Goal: Complete application form: Complete application form

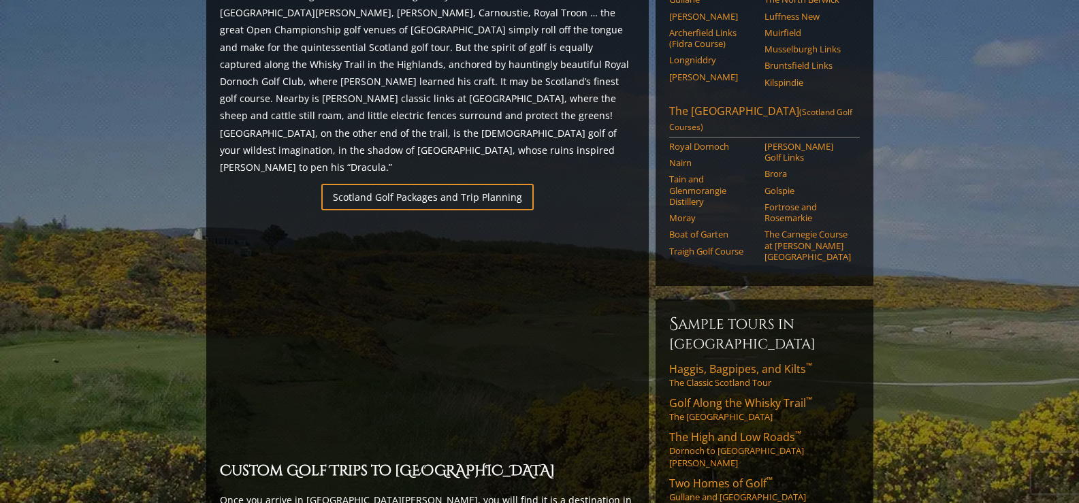
scroll to position [885, 0]
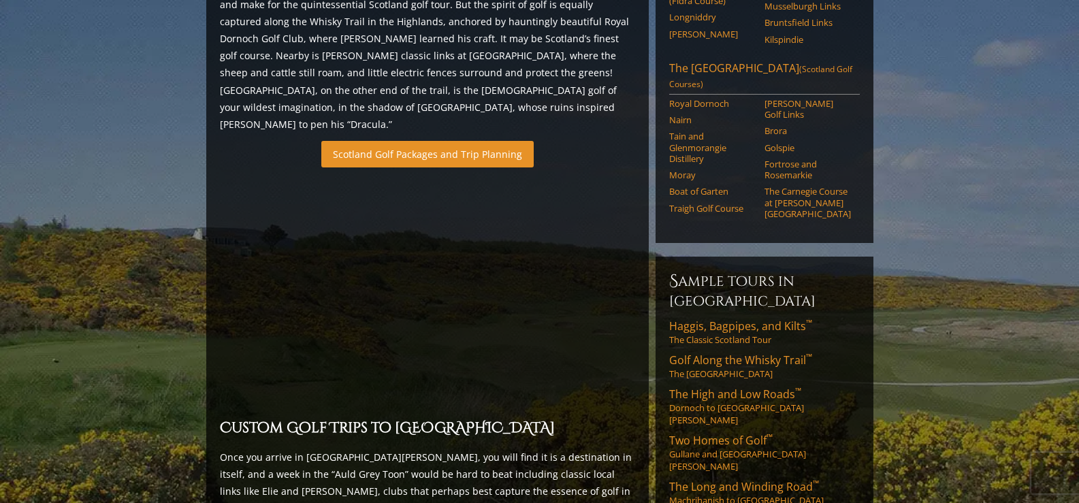
click at [469, 141] on link "Scotland Golf Packages and Trip Planning" at bounding box center [427, 154] width 212 height 27
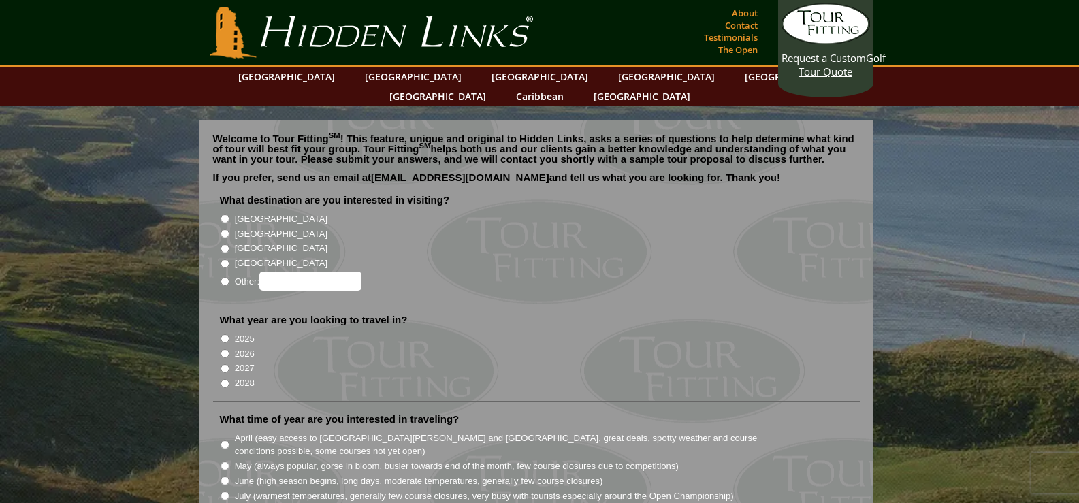
click at [222, 229] on input "[GEOGRAPHIC_DATA]" at bounding box center [225, 233] width 9 height 9
radio input "true"
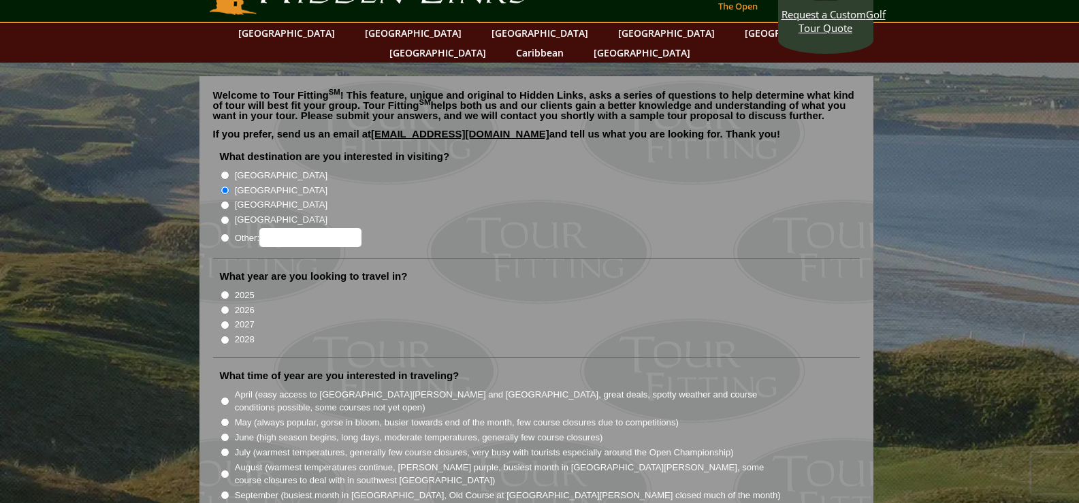
scroll to position [136, 0]
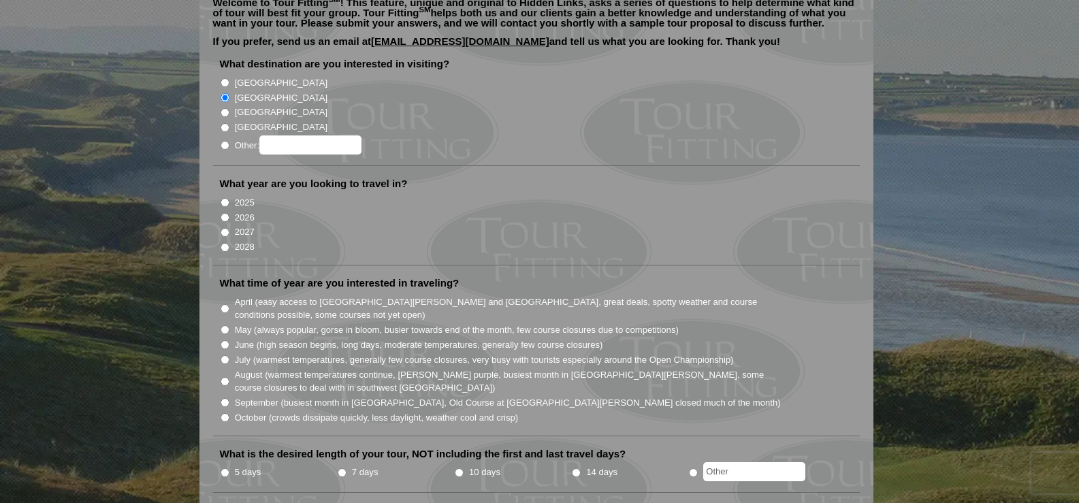
click at [225, 213] on input "2026" at bounding box center [225, 217] width 9 height 9
radio input "true"
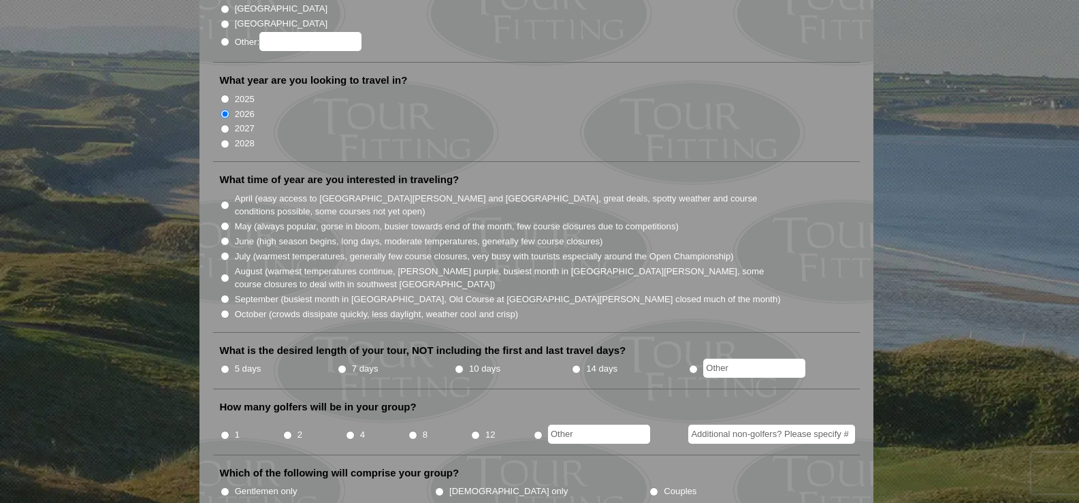
scroll to position [272, 0]
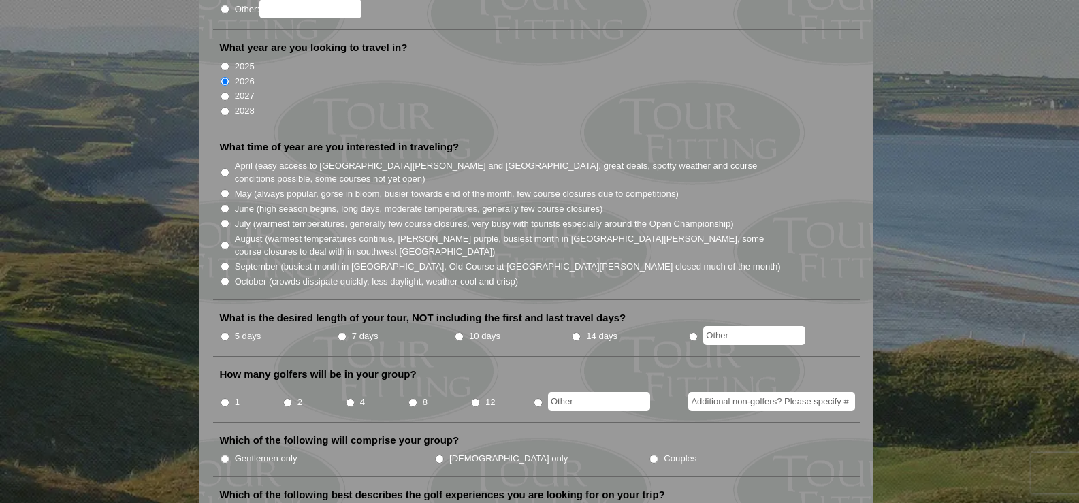
drag, startPoint x: 224, startPoint y: 191, endPoint x: 242, endPoint y: 204, distance: 22.1
click at [223, 204] on input "June (high season begins, long days, moderate temperatures, generally few cours…" at bounding box center [225, 208] width 9 height 9
radio input "true"
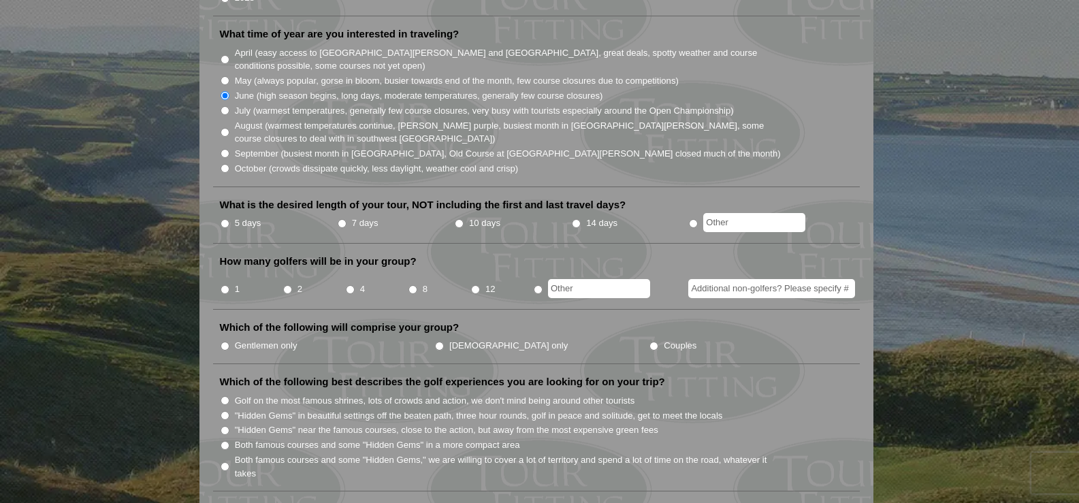
scroll to position [476, 0]
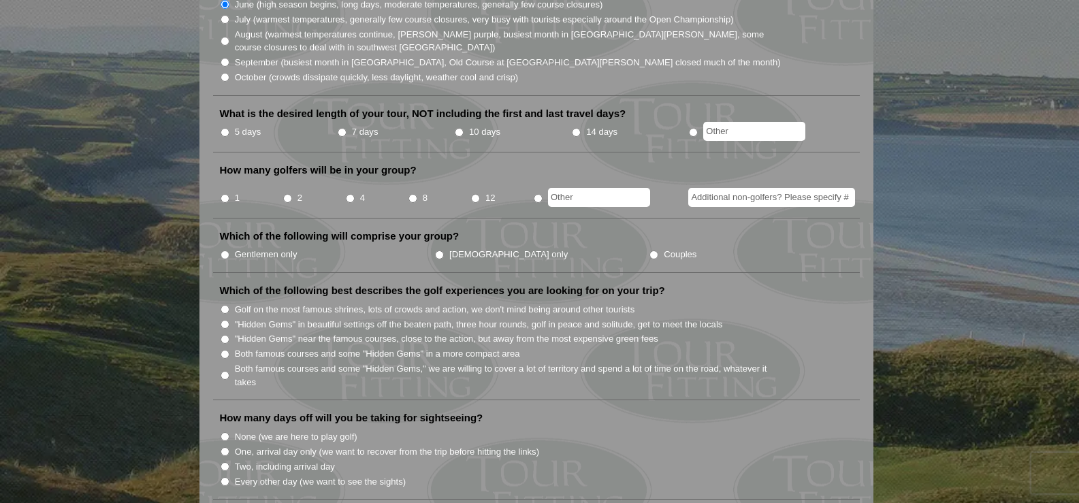
click at [227, 128] on input "5 days" at bounding box center [225, 132] width 9 height 9
radio input "true"
click at [350, 194] on input "4" at bounding box center [350, 198] width 9 height 9
radio input "true"
click at [225, 250] on input "Gentlemen only" at bounding box center [225, 254] width 9 height 9
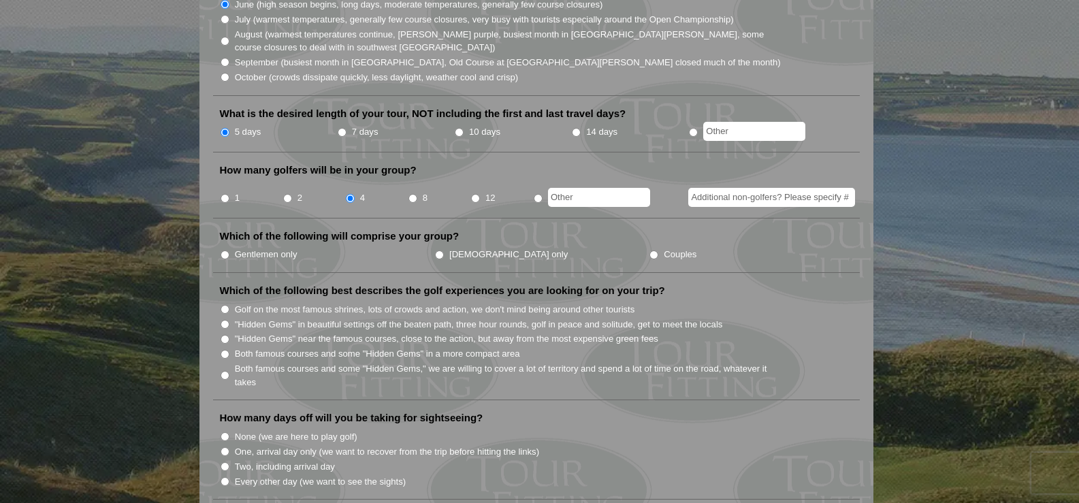
radio input "true"
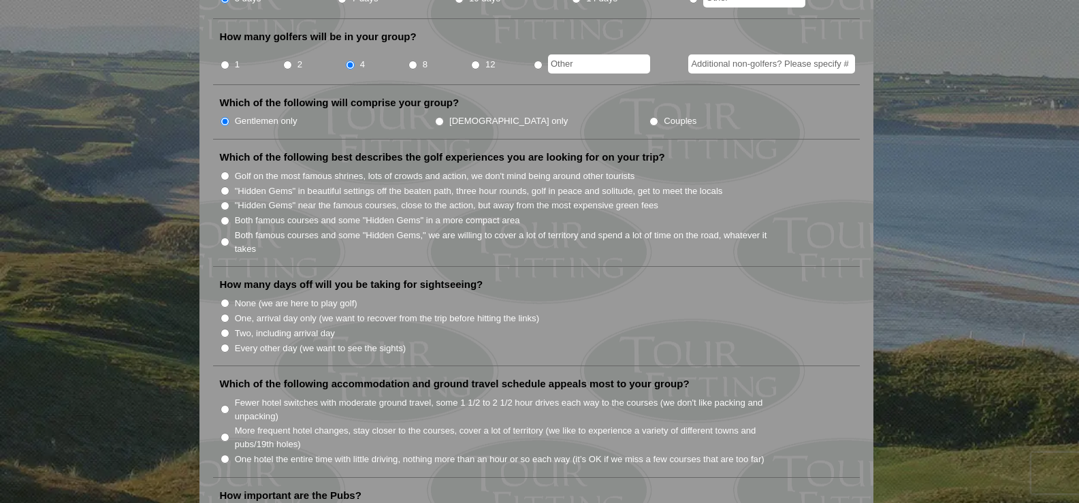
scroll to position [613, 0]
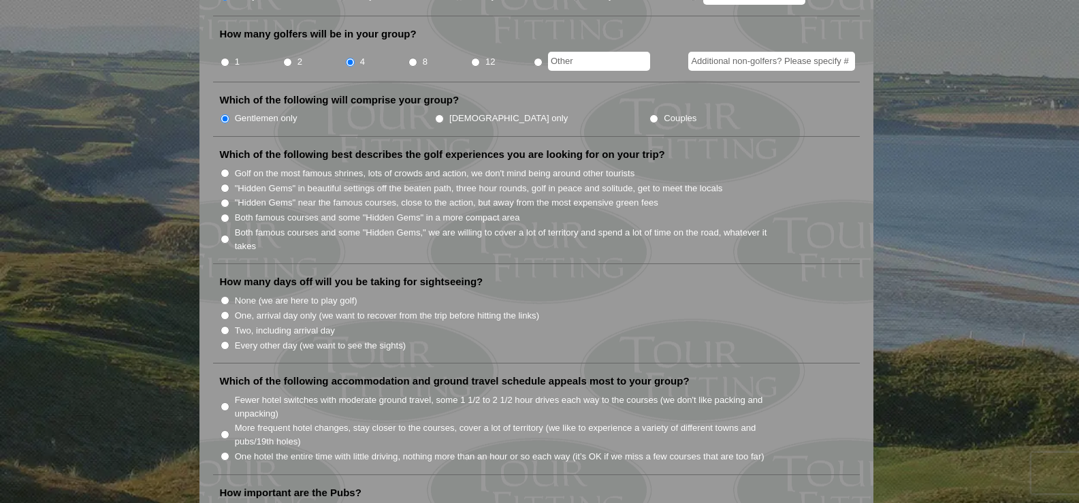
click at [225, 225] on li "Both famous courses and some "Hidden Gems," we are willing to cover a lot of te…" at bounding box center [542, 239] width 644 height 28
click at [225, 214] on input "Both famous courses and some "Hidden Gems" in a more compact area" at bounding box center [225, 218] width 9 height 9
radio input "true"
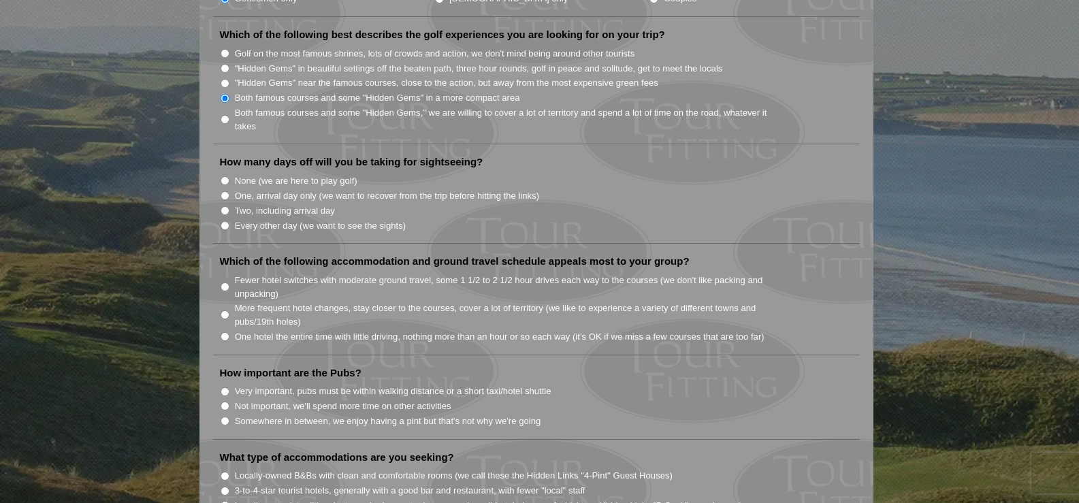
scroll to position [749, 0]
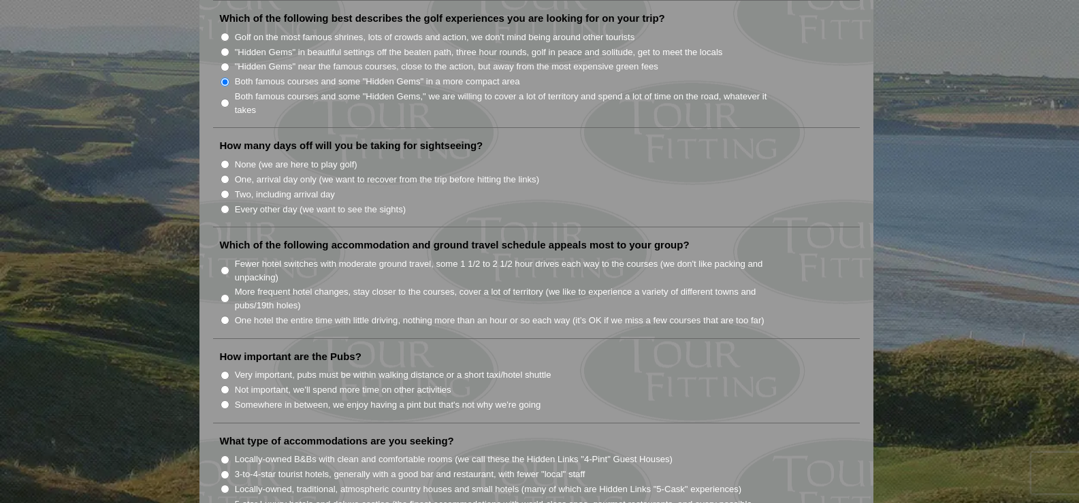
click at [223, 175] on input "One, arrival day only (we want to recover from the trip before hitting the link…" at bounding box center [225, 179] width 9 height 9
radio input "true"
click at [223, 160] on input "None (we are here to play golf)" at bounding box center [225, 164] width 9 height 9
radio input "true"
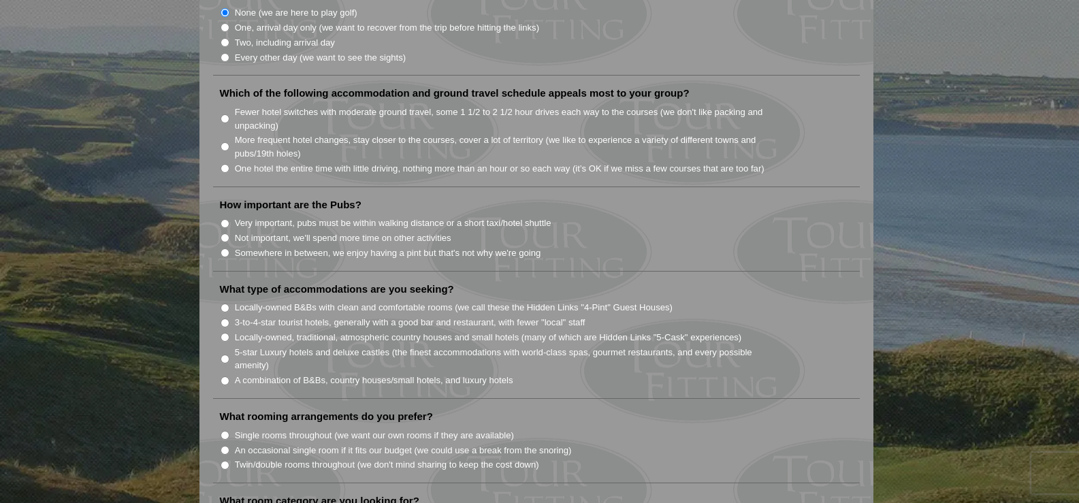
scroll to position [953, 0]
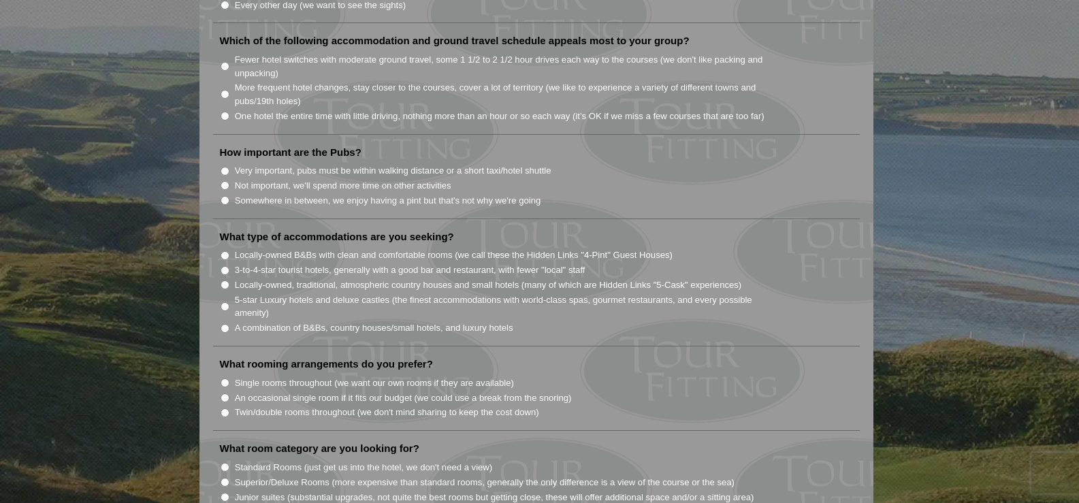
click at [225, 62] on input "Fewer hotel switches with moderate ground travel, some 1 1/2 to 2 1/2 hour driv…" at bounding box center [225, 66] width 9 height 9
radio input "true"
click at [223, 196] on input "Somewhere in between, we enjoy having a pint but that's not why we're going" at bounding box center [225, 200] width 9 height 9
radio input "true"
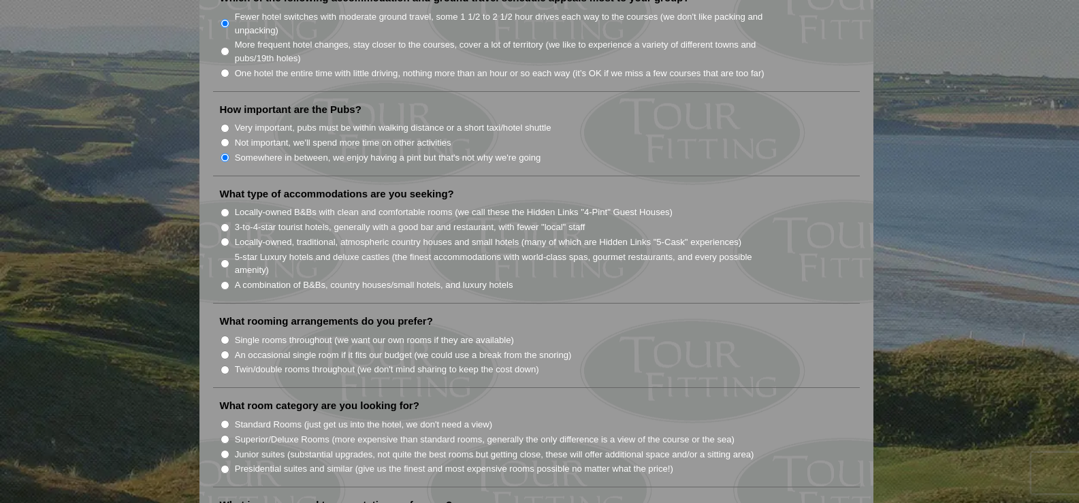
scroll to position [1021, 0]
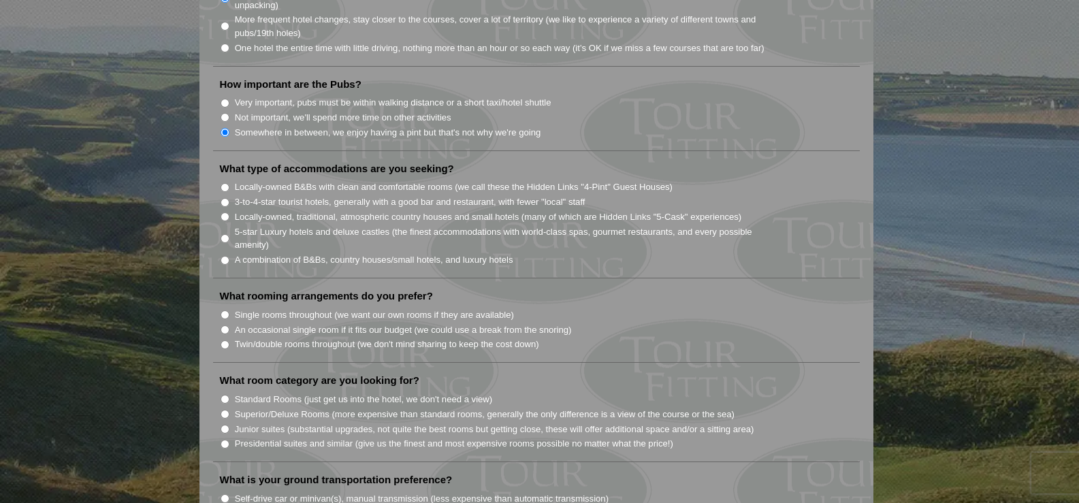
click at [226, 198] on input "3-to-4-star tourist hotels, generally with a good bar and restaurant, with fewe…" at bounding box center [225, 202] width 9 height 9
radio input "true"
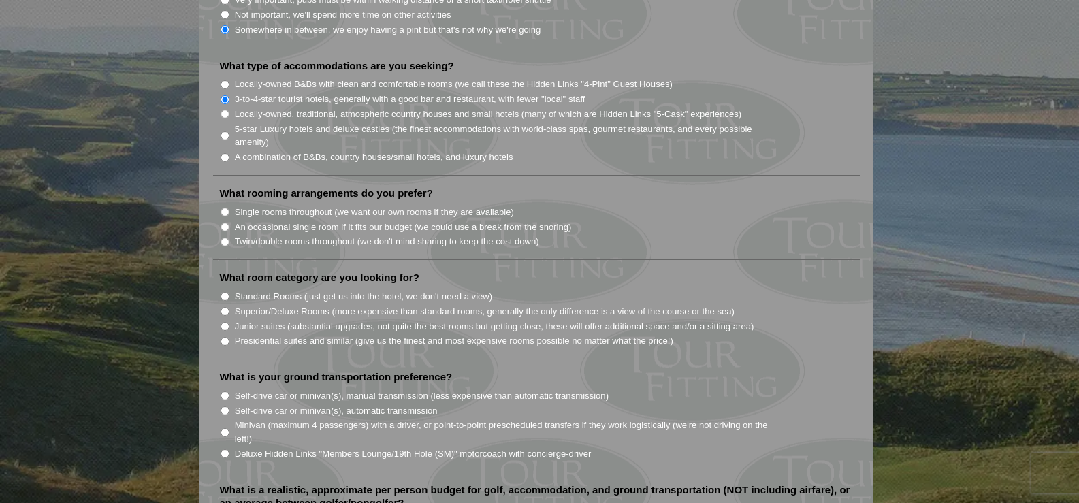
scroll to position [1157, 0]
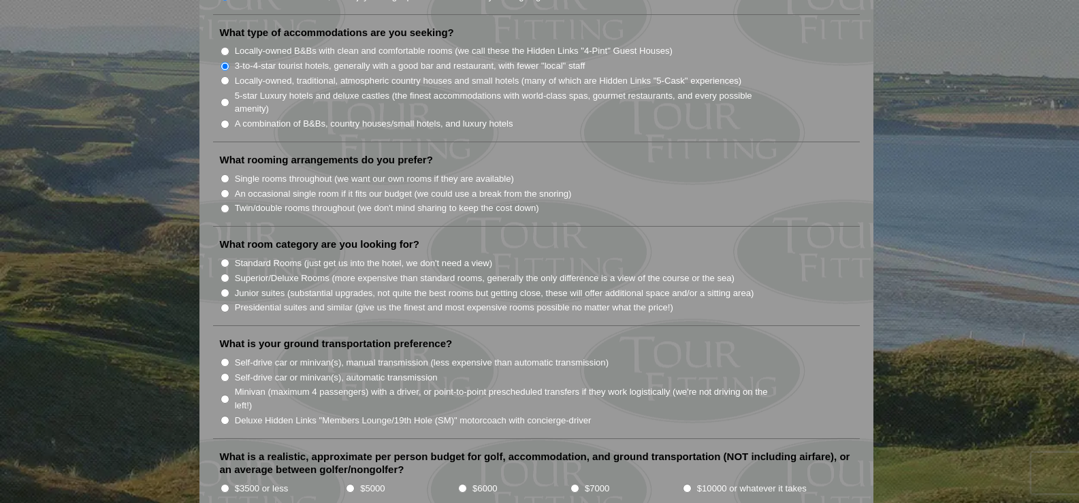
click at [224, 204] on input "Twin/double rooms throughout (we don't mind sharing to keep the cost down)" at bounding box center [225, 208] width 9 height 9
radio input "true"
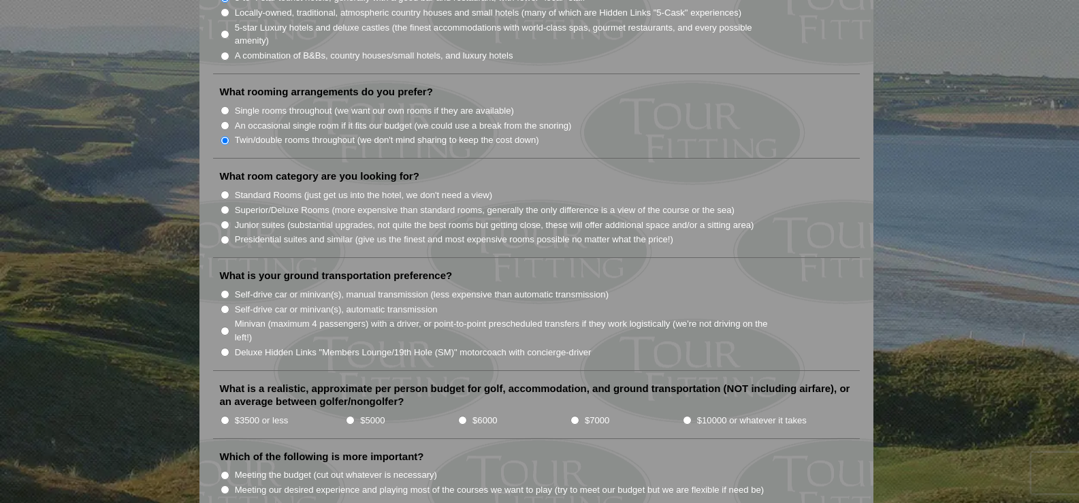
click at [224, 191] on input "Standard Rooms (just get us into the hotel, we don't need a view)" at bounding box center [225, 195] width 9 height 9
radio input "true"
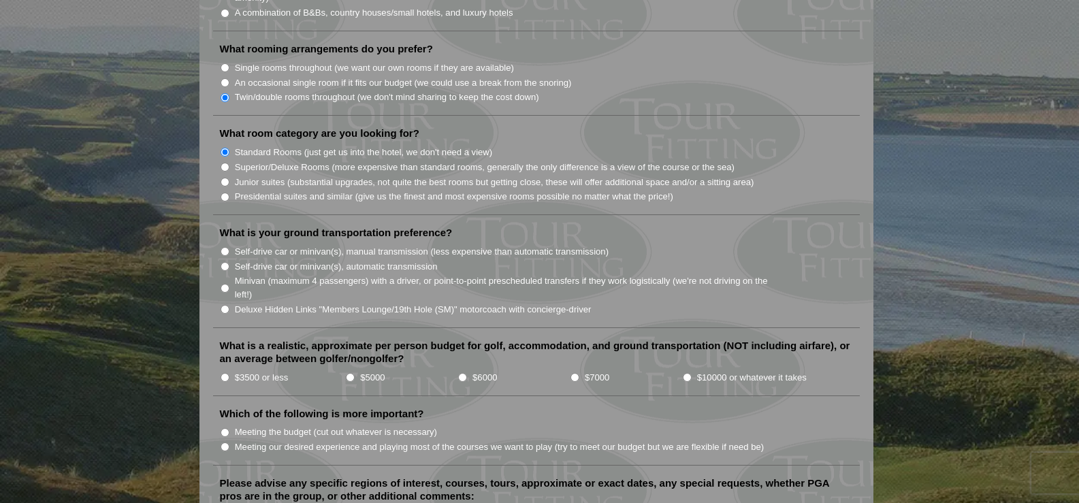
scroll to position [1293, 0]
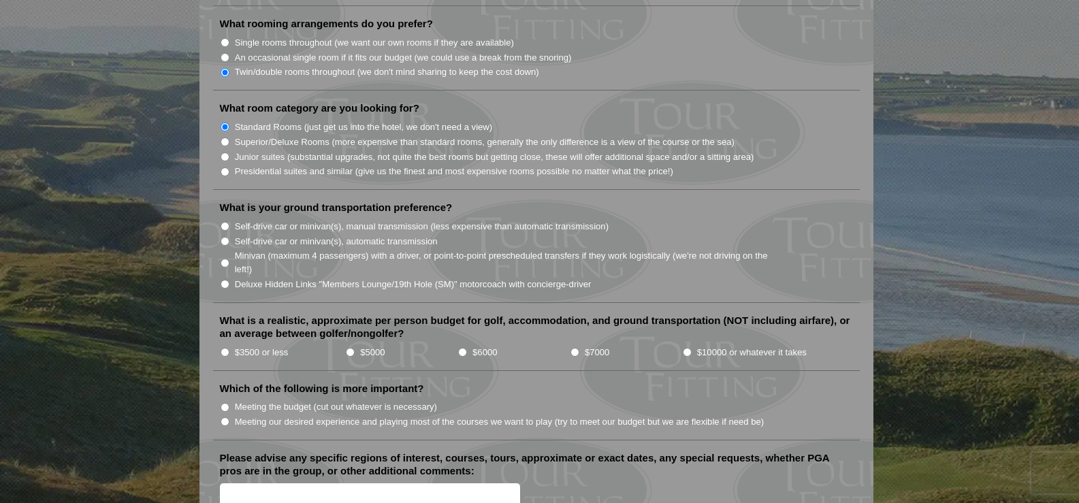
click at [225, 259] on input "Minivan (maximum 4 passengers) with a driver, or point-to-point prescheduled tr…" at bounding box center [225, 263] width 9 height 9
radio input "true"
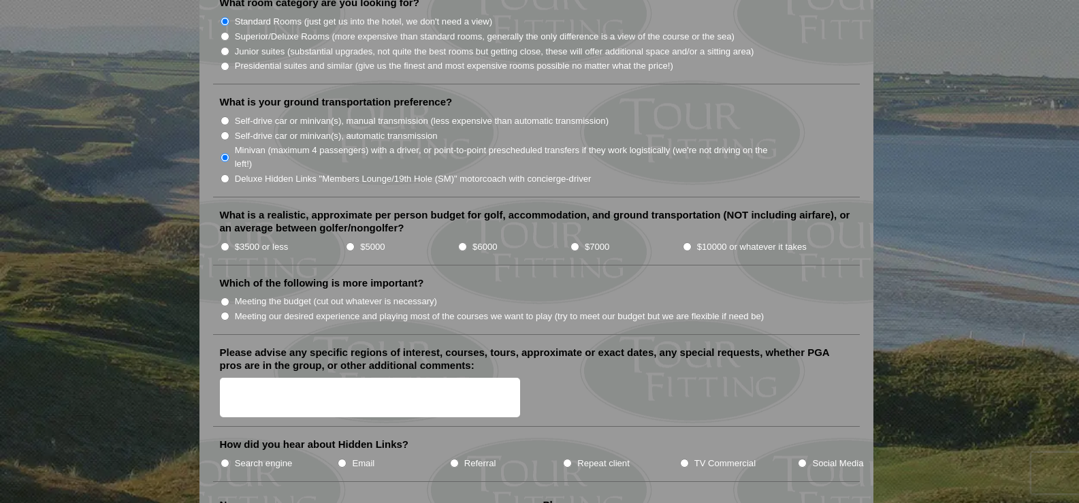
scroll to position [1497, 0]
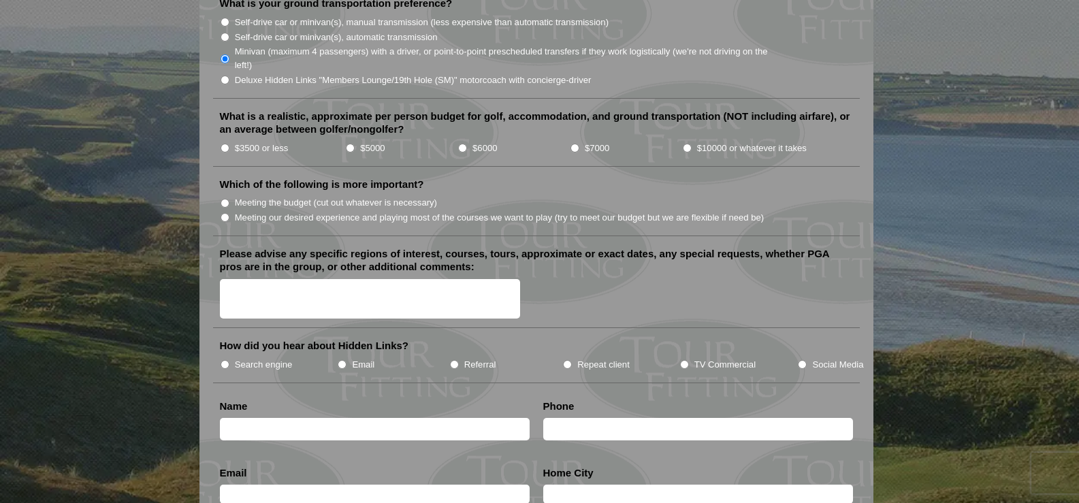
click at [464, 144] on input "$6000" at bounding box center [462, 148] width 9 height 9
radio input "true"
click at [228, 213] on input "Meeting our desired experience and playing most of the courses we want to play …" at bounding box center [225, 217] width 9 height 9
radio input "true"
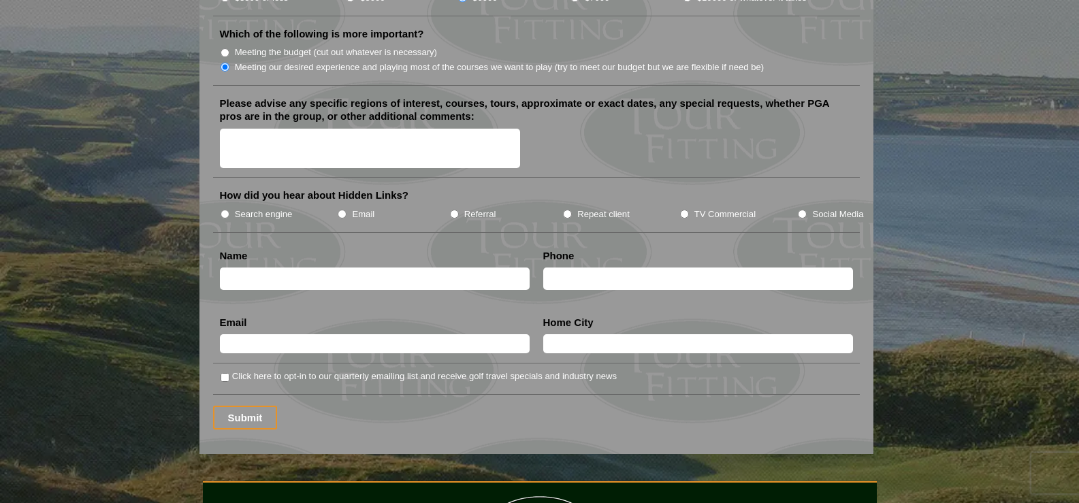
scroll to position [1702, 0]
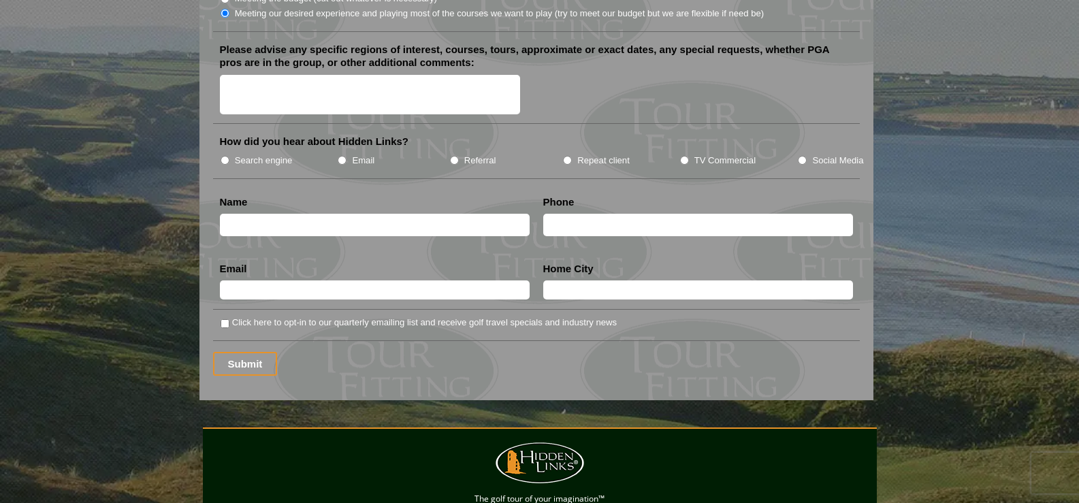
click at [227, 156] on input "Search engine" at bounding box center [225, 160] width 9 height 9
radio input "true"
click at [312, 214] on input "text" at bounding box center [375, 225] width 310 height 22
type input "Michael Finefrock"
type input "3303242752"
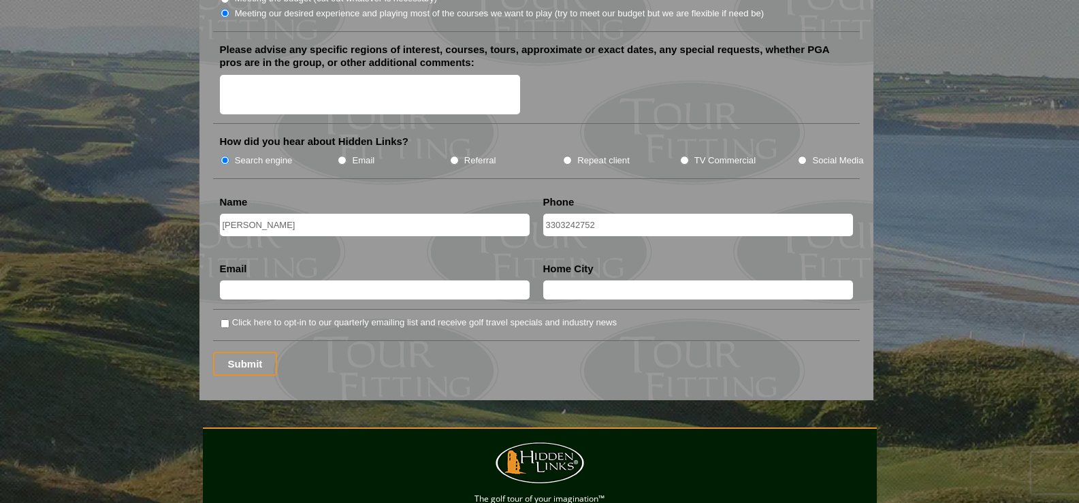
type input "mfinney31@gmail.com"
type input "Canal Fulton"
click at [253, 352] on input "Submit" at bounding box center [245, 364] width 65 height 24
